Goal: Understand process/instructions: Learn how to perform a task or action

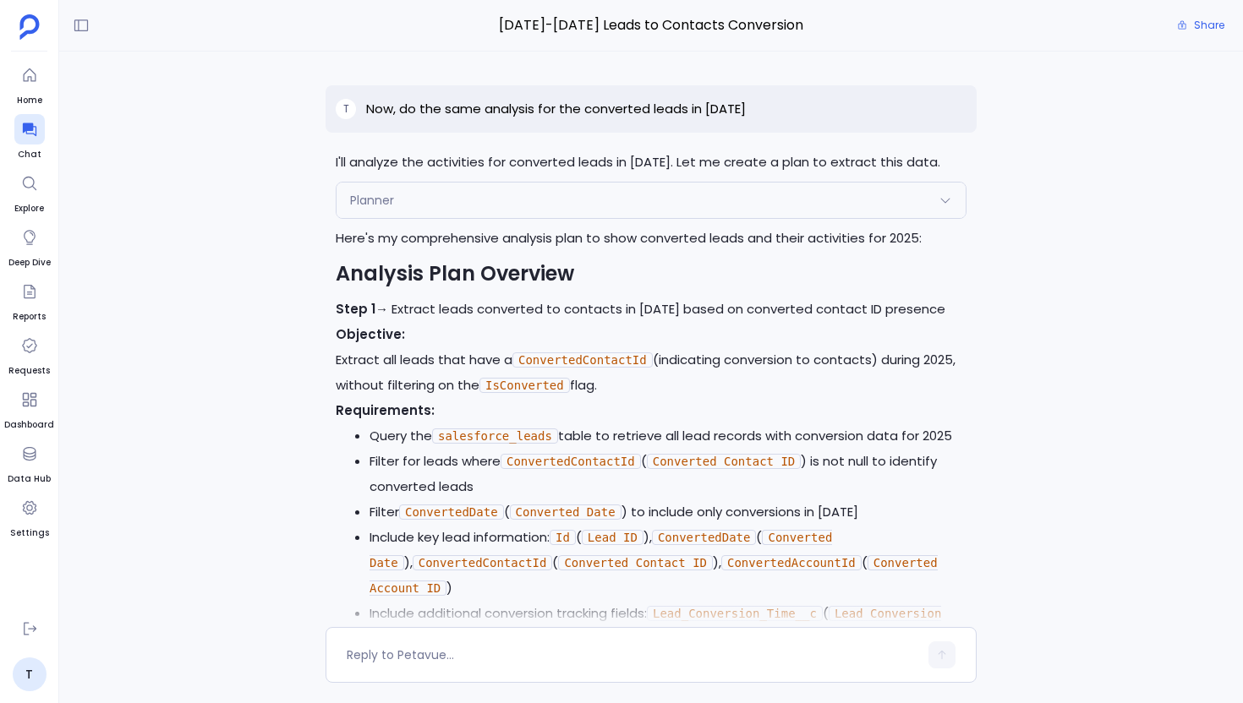
scroll to position [345, 0]
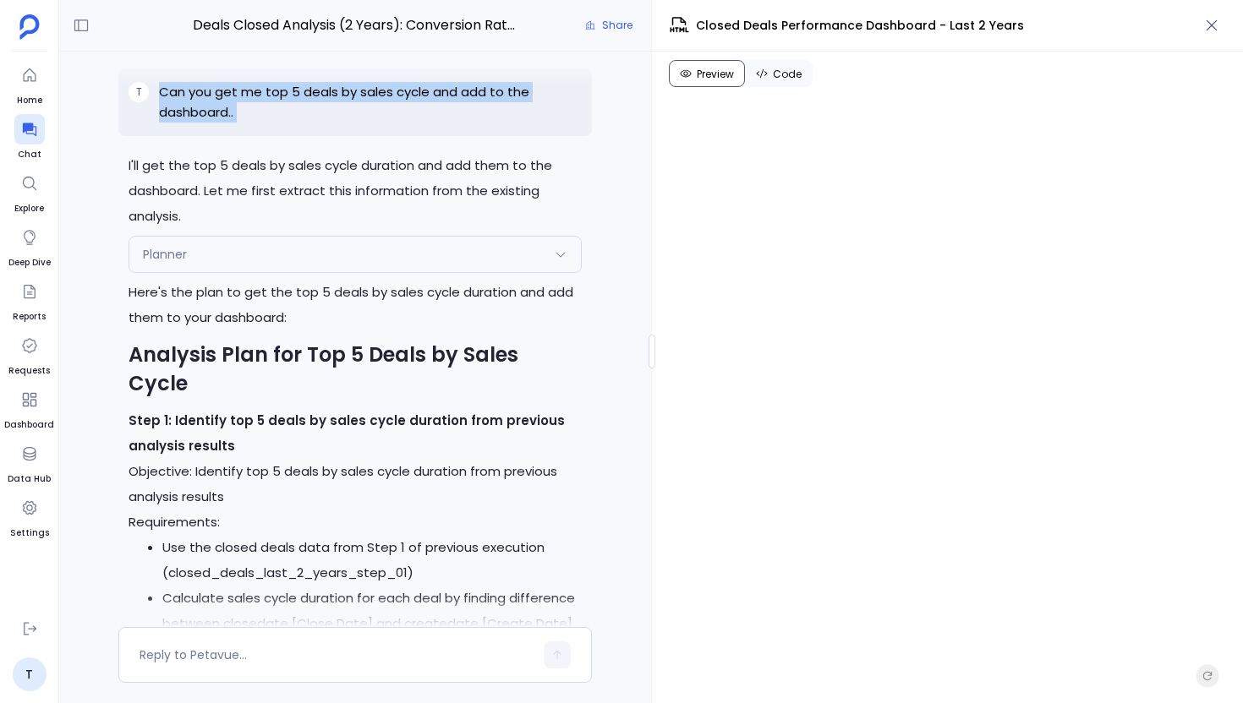
scroll to position [-1062, 0]
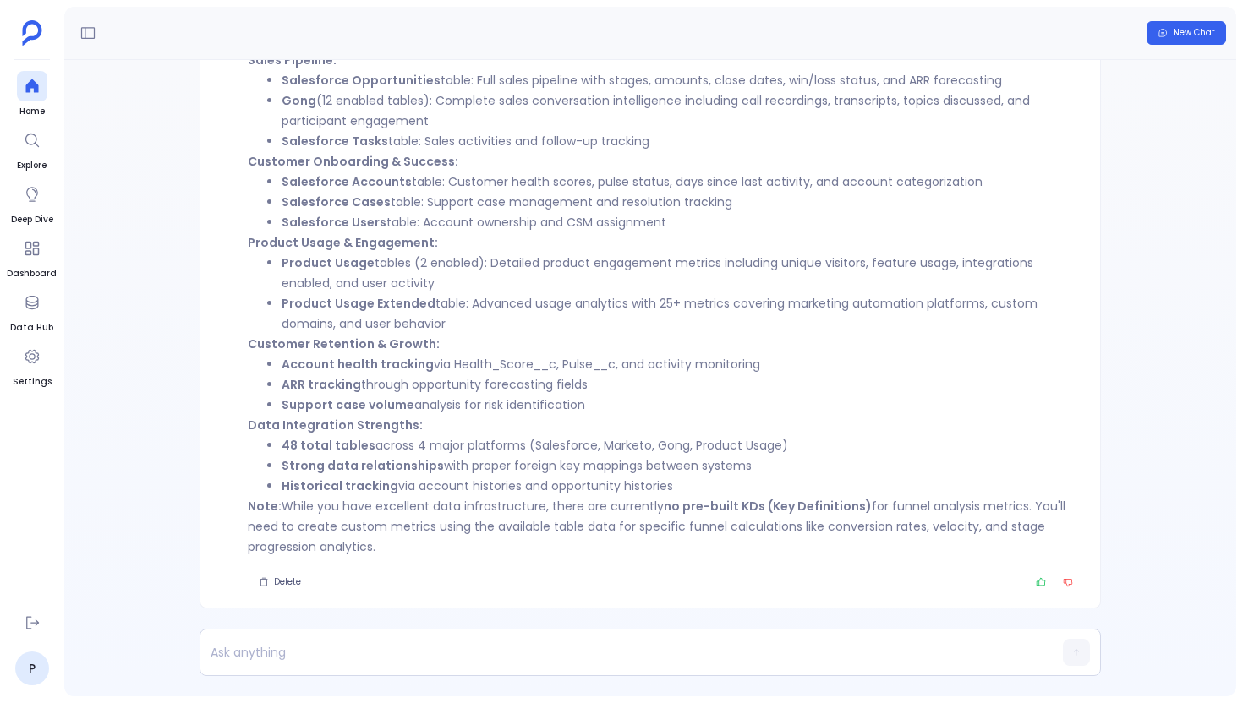
scroll to position [-675, 0]
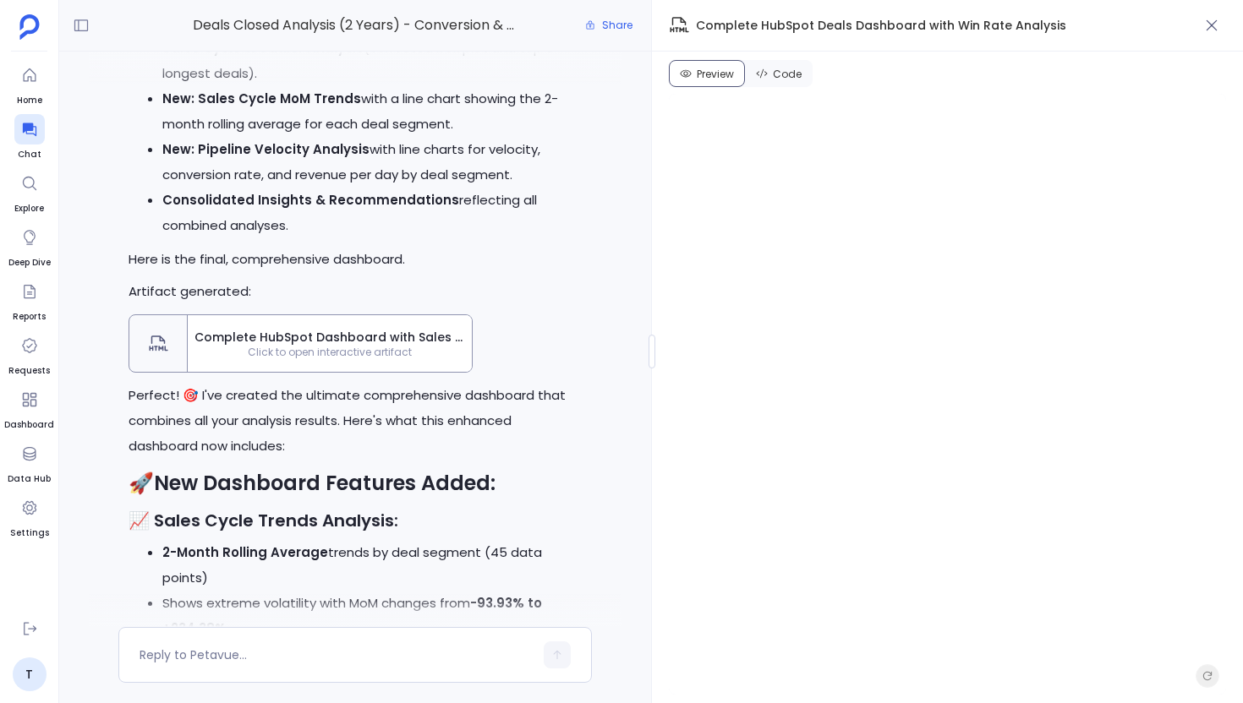
click at [340, 323] on div "Complete HubSpot Dashboard with Sales Cycle Trends and Pipeline Velocity Click …" at bounding box center [330, 343] width 284 height 57
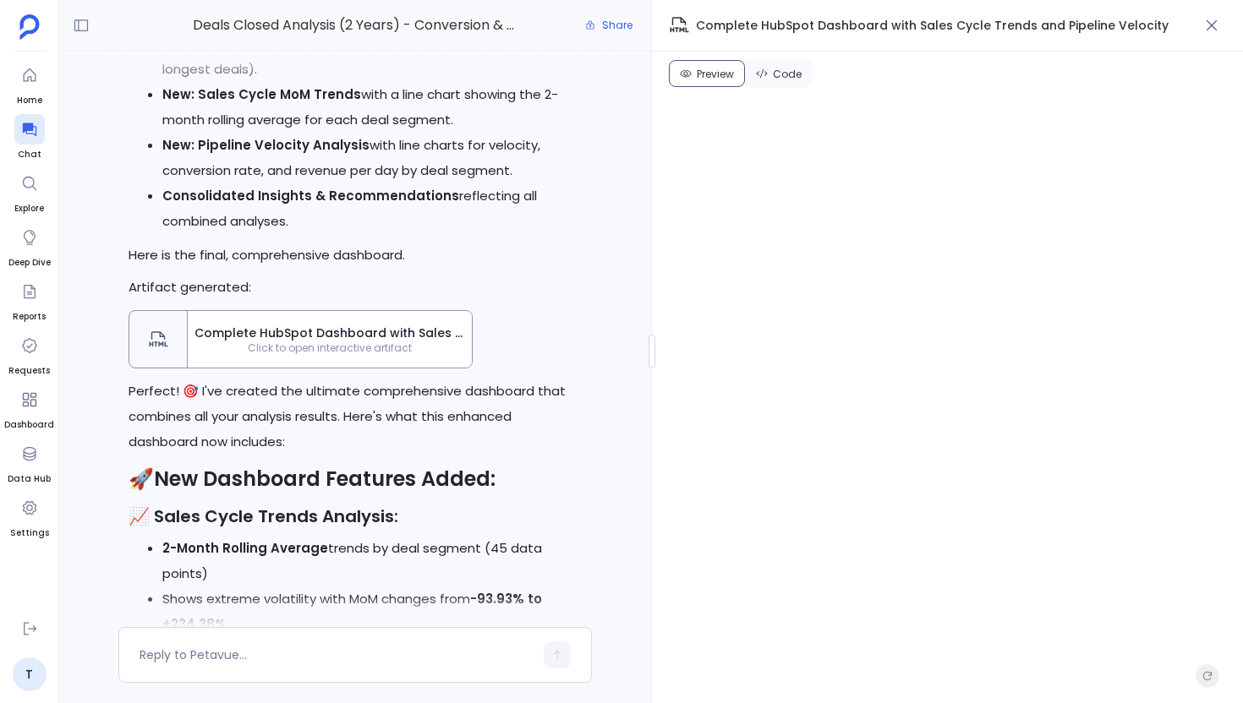
click at [340, 323] on div "Complete HubSpot Dashboard with Sales Cycle Trends and Pipeline Velocity Click …" at bounding box center [330, 339] width 284 height 57
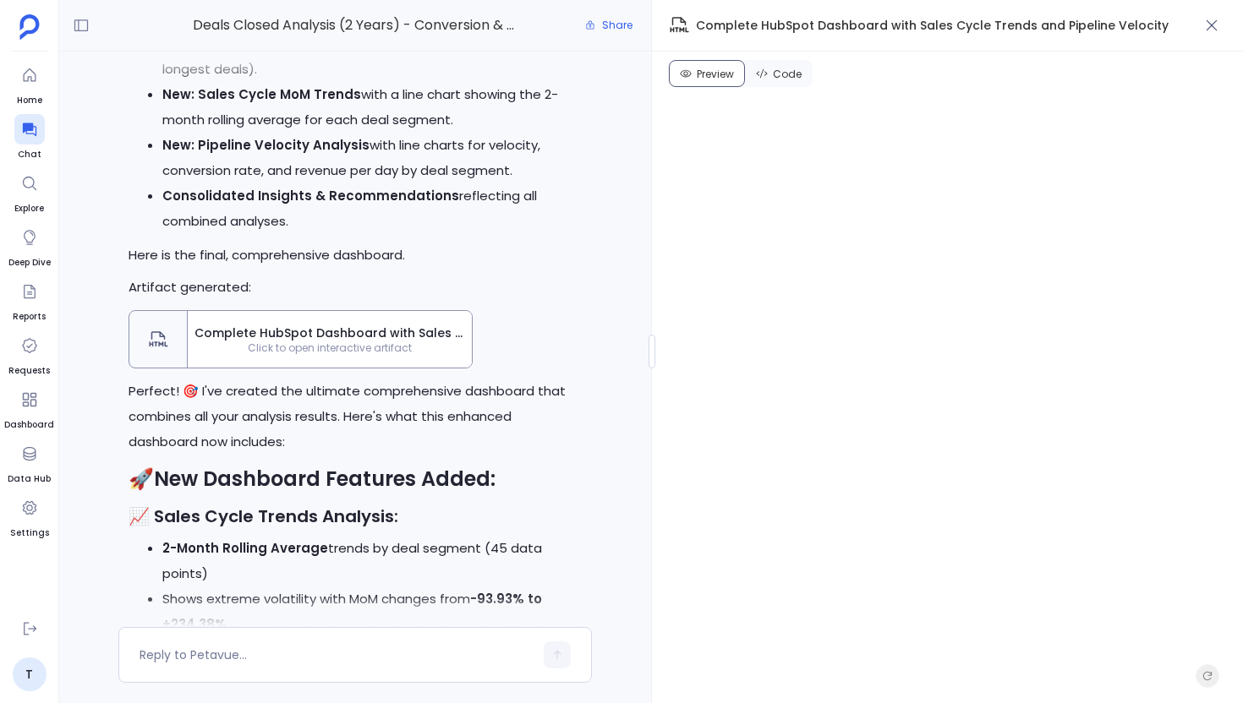
click at [150, 350] on div at bounding box center [158, 339] width 58 height 57
drag, startPoint x: 150, startPoint y: 350, endPoint x: 300, endPoint y: 341, distance: 150.8
click at [299, 342] on button "Complete HubSpot Dashboard with Sales Cycle Trends and Pipeline Velocity Click …" at bounding box center [300, 339] width 344 height 58
click at [300, 342] on span "Click to open interactive artifact" at bounding box center [330, 349] width 284 height 14
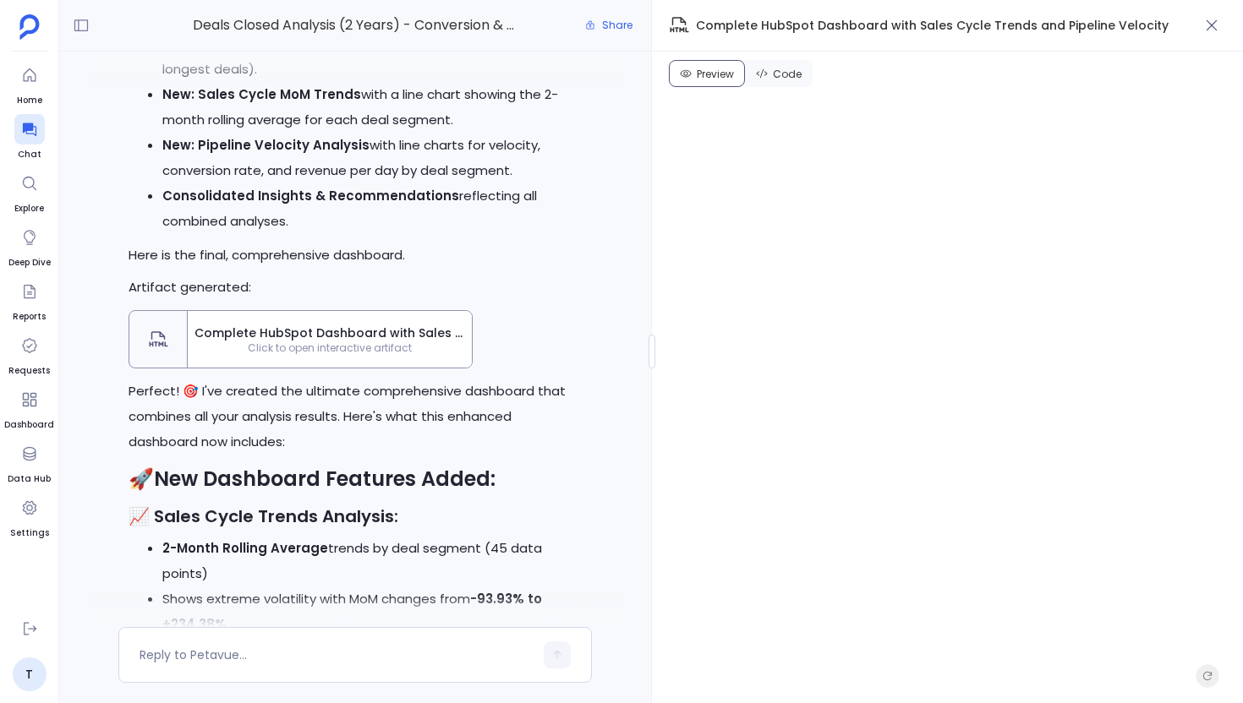
click at [300, 342] on span "Click to open interactive artifact" at bounding box center [330, 349] width 284 height 14
click at [325, 338] on span "Complete HubSpot Dashboard with Sales Cycle Trends and Pipeline Velocity" at bounding box center [329, 333] width 271 height 17
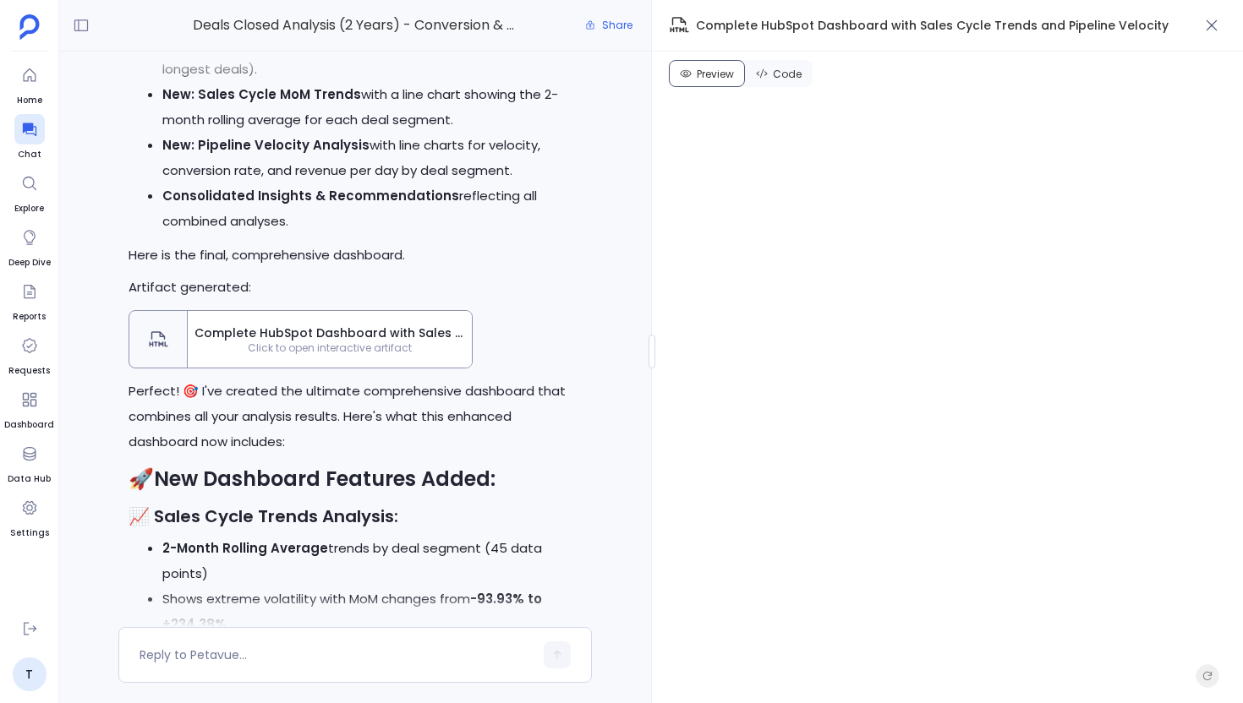
click at [325, 338] on span "Complete HubSpot Dashboard with Sales Cycle Trends and Pipeline Velocity" at bounding box center [329, 333] width 271 height 17
click at [325, 337] on span "Complete HubSpot Dashboard with Sales Cycle Trends and Pipeline Velocity" at bounding box center [329, 333] width 271 height 17
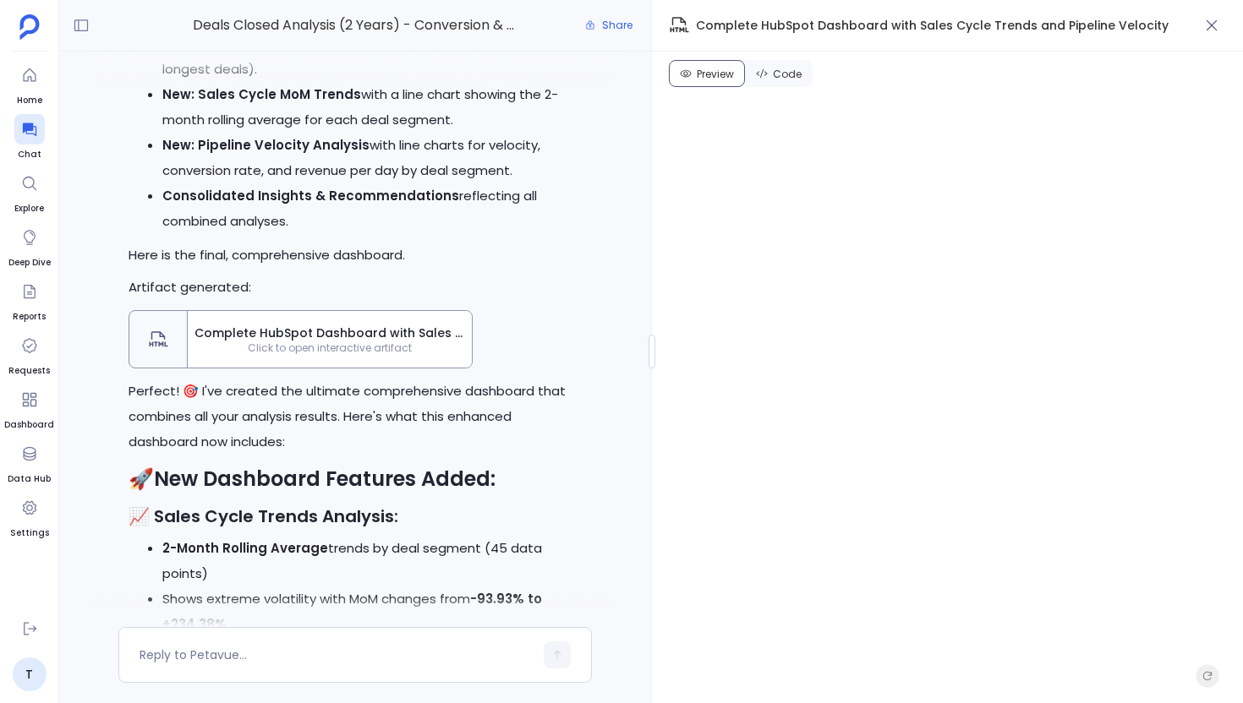
click at [325, 337] on span "Complete HubSpot Dashboard with Sales Cycle Trends and Pipeline Velocity" at bounding box center [329, 333] width 271 height 17
click at [1217, 19] on icon "button" at bounding box center [1211, 25] width 17 height 17
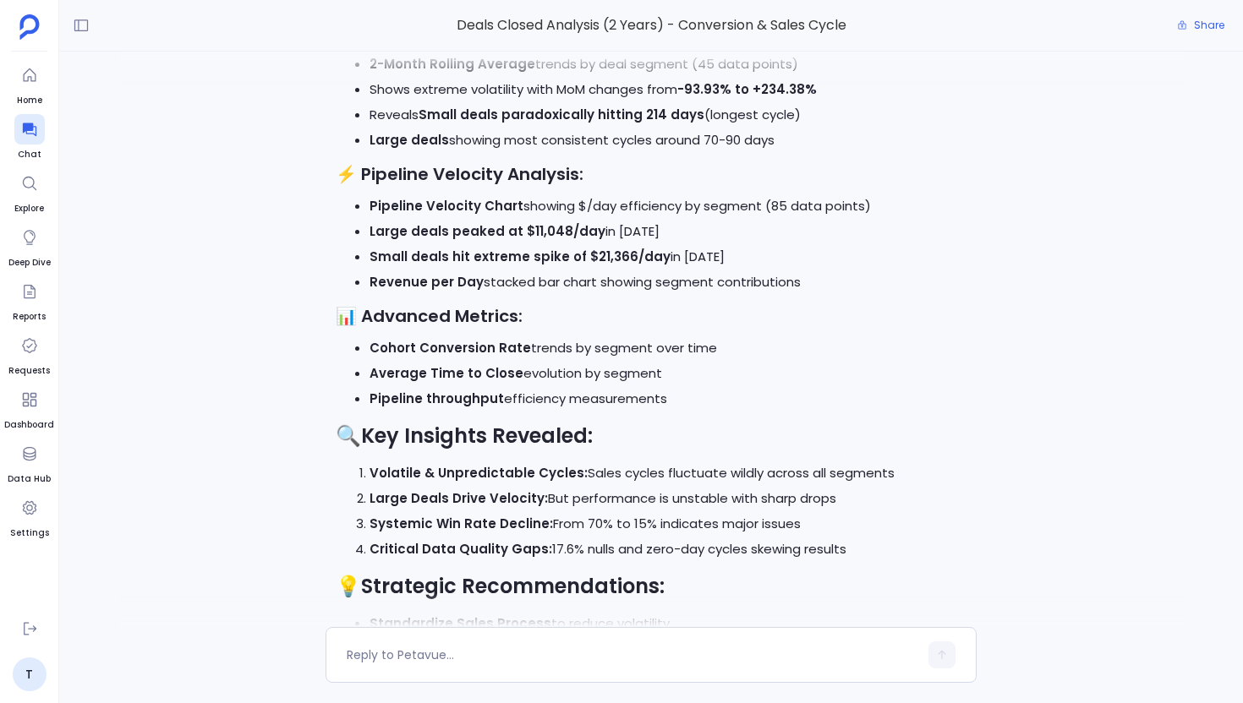
scroll to position [-566, 0]
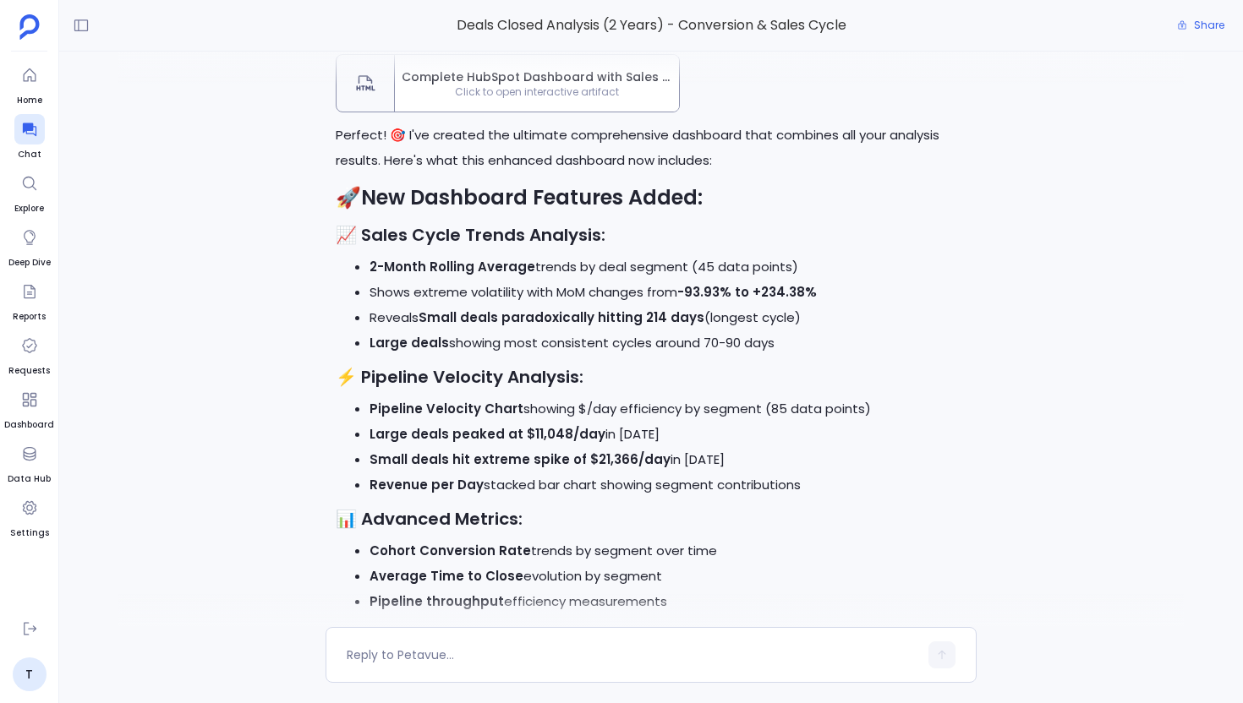
click at [564, 73] on div at bounding box center [650, 69] width 1065 height 34
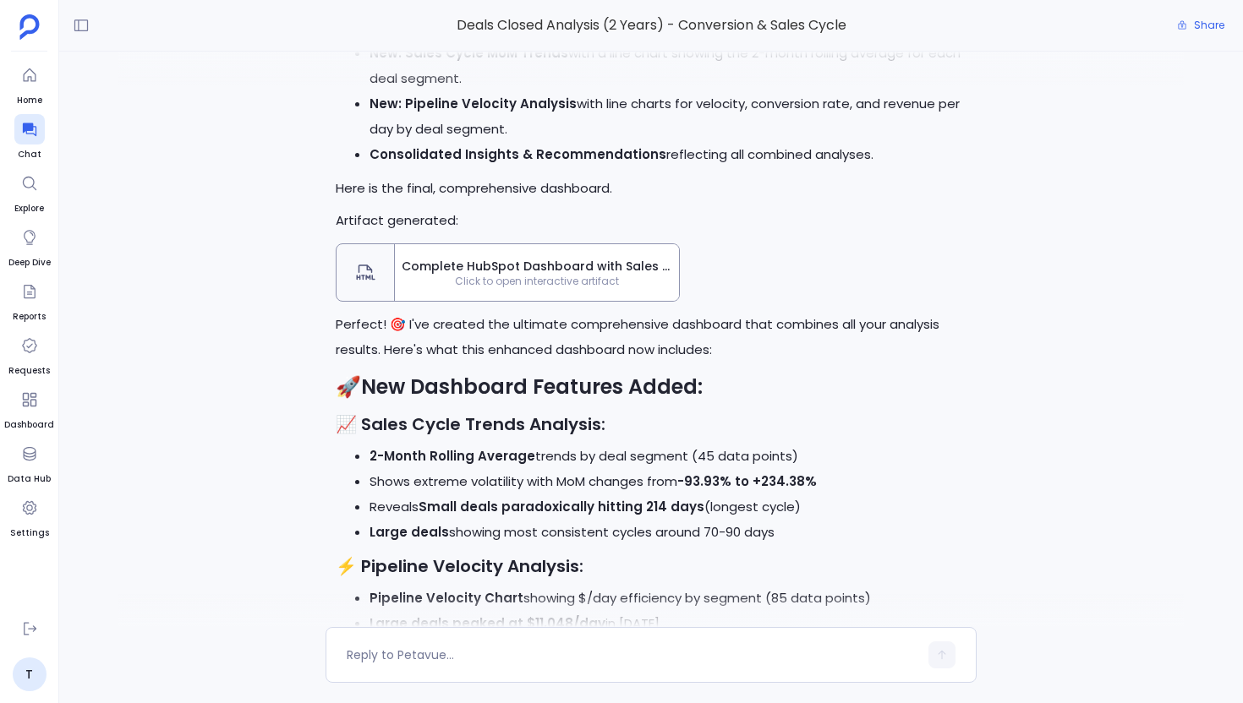
scroll to position [-765, 0]
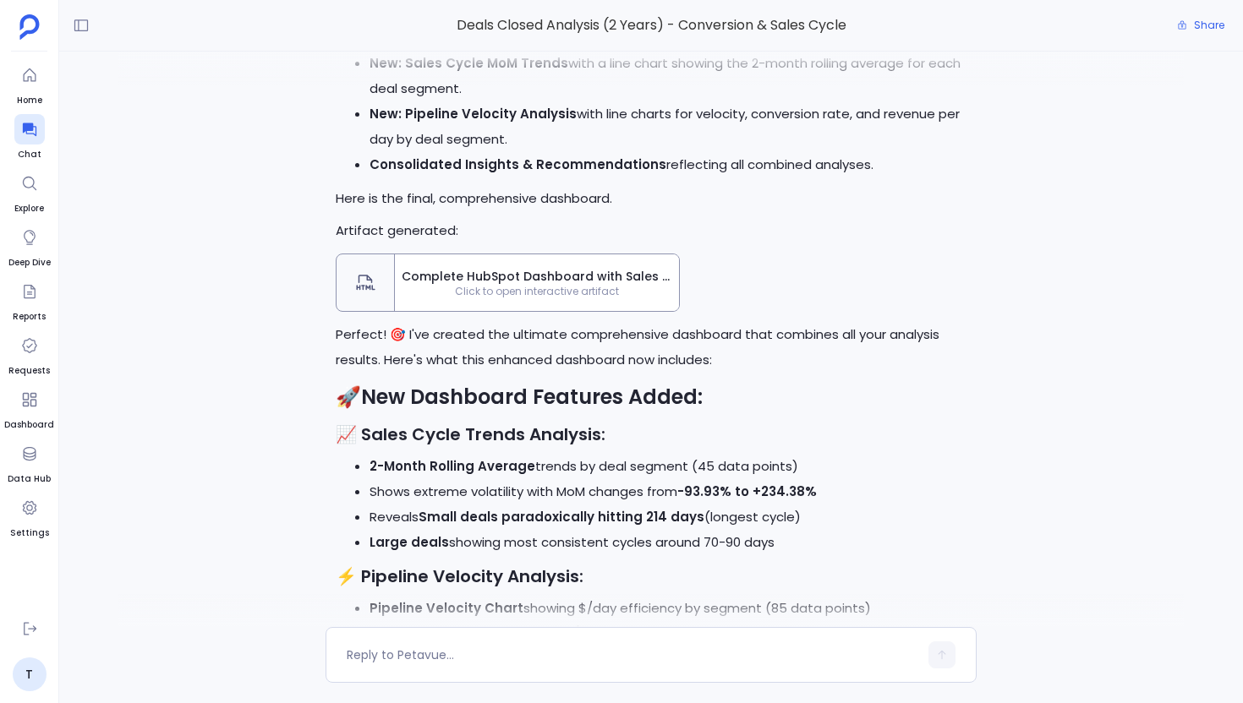
click at [428, 297] on span "Click to open interactive artifact" at bounding box center [537, 292] width 284 height 14
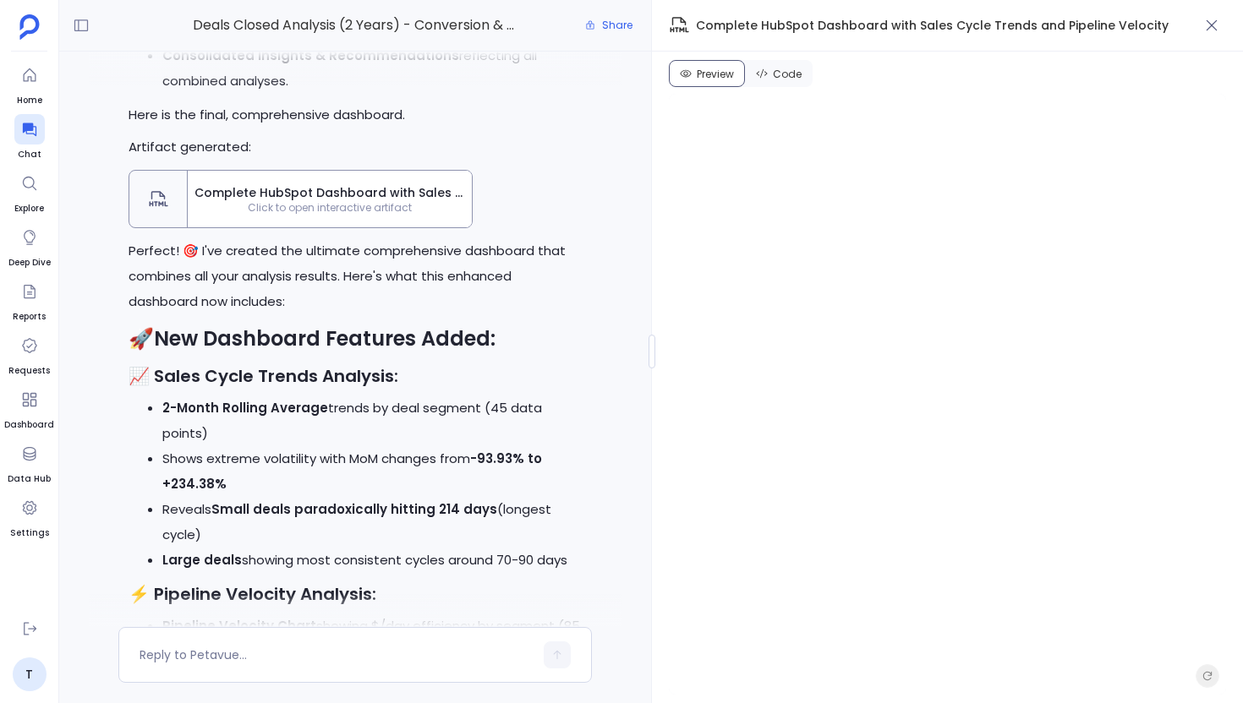
scroll to position [-956, 0]
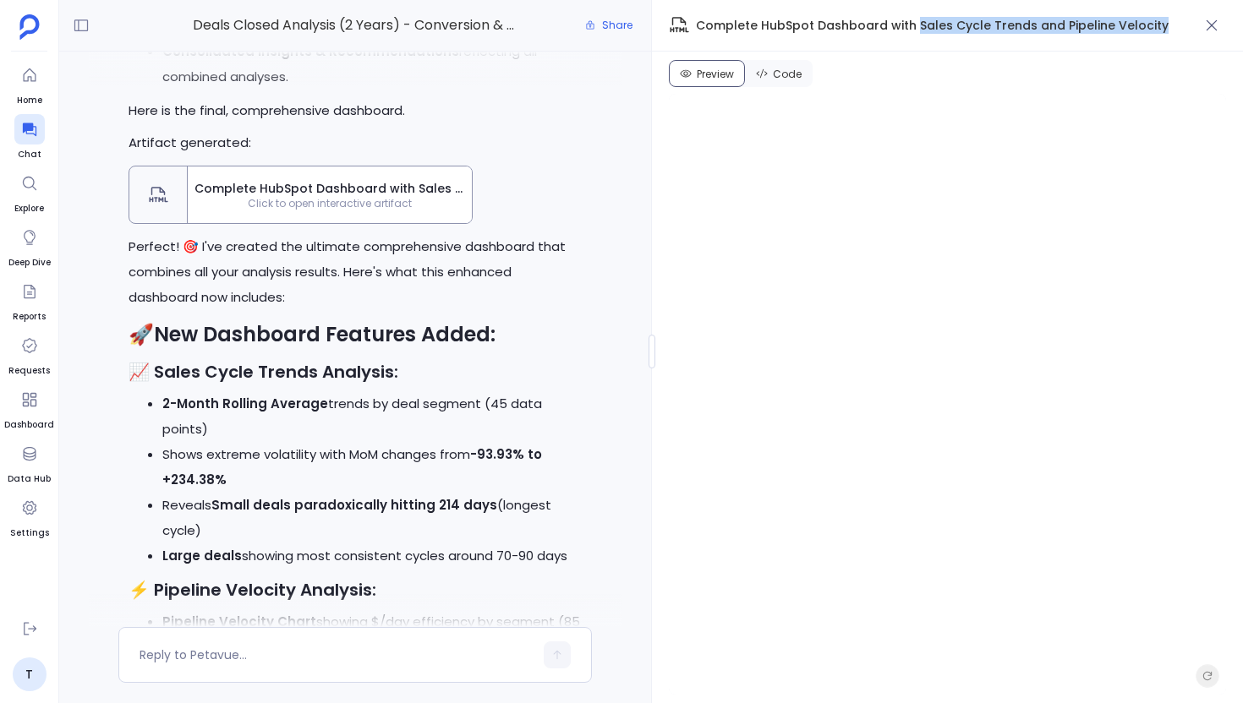
drag, startPoint x: 913, startPoint y: 24, endPoint x: 1167, endPoint y: 28, distance: 254.5
click at [1167, 28] on span "Complete HubSpot Dashboard with Sales Cycle Trends and Pipeline Velocity" at bounding box center [933, 25] width 528 height 20
